Goal: Task Accomplishment & Management: Complete application form

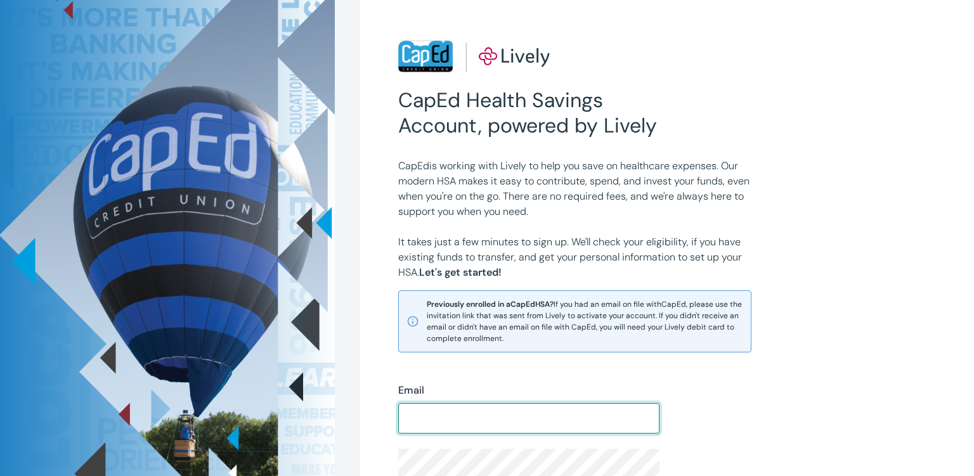
type input "[EMAIL_ADDRESS][DOMAIN_NAME]"
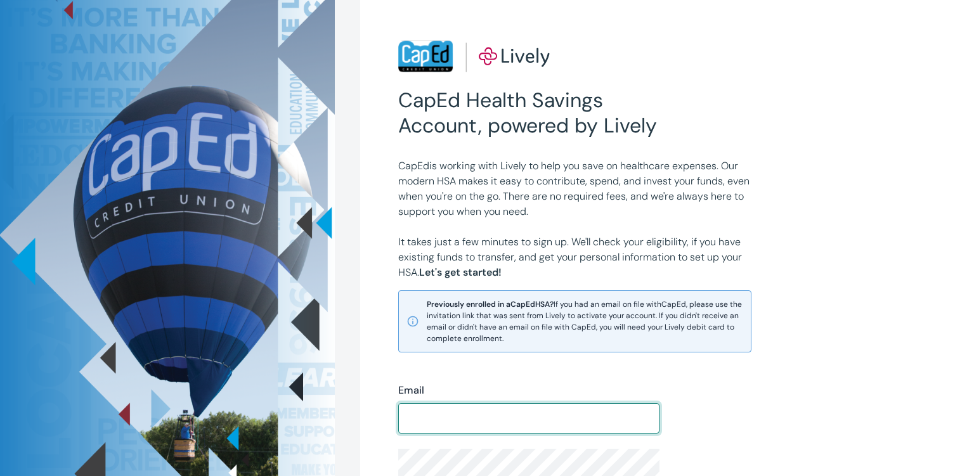
type input "[EMAIL_ADDRESS][DOMAIN_NAME]"
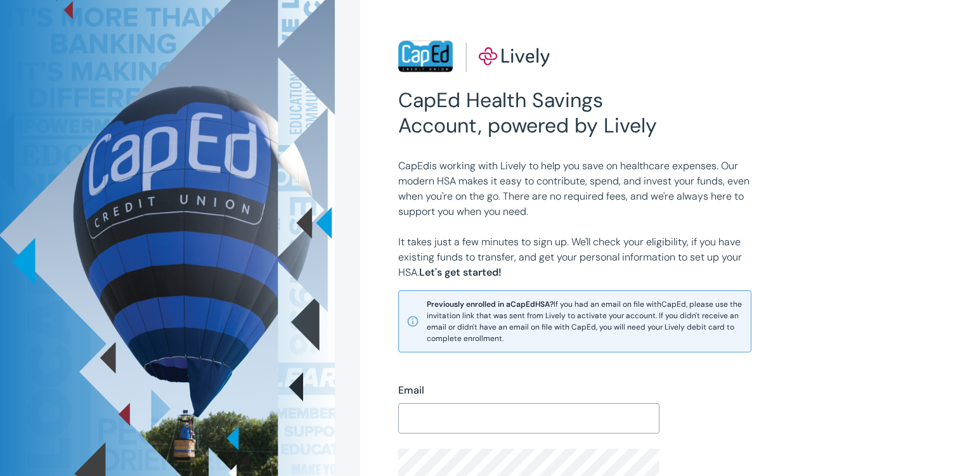
type input "[EMAIL_ADDRESS][DOMAIN_NAME]"
